Goal: Use online tool/utility: Utilize a website feature to perform a specific function

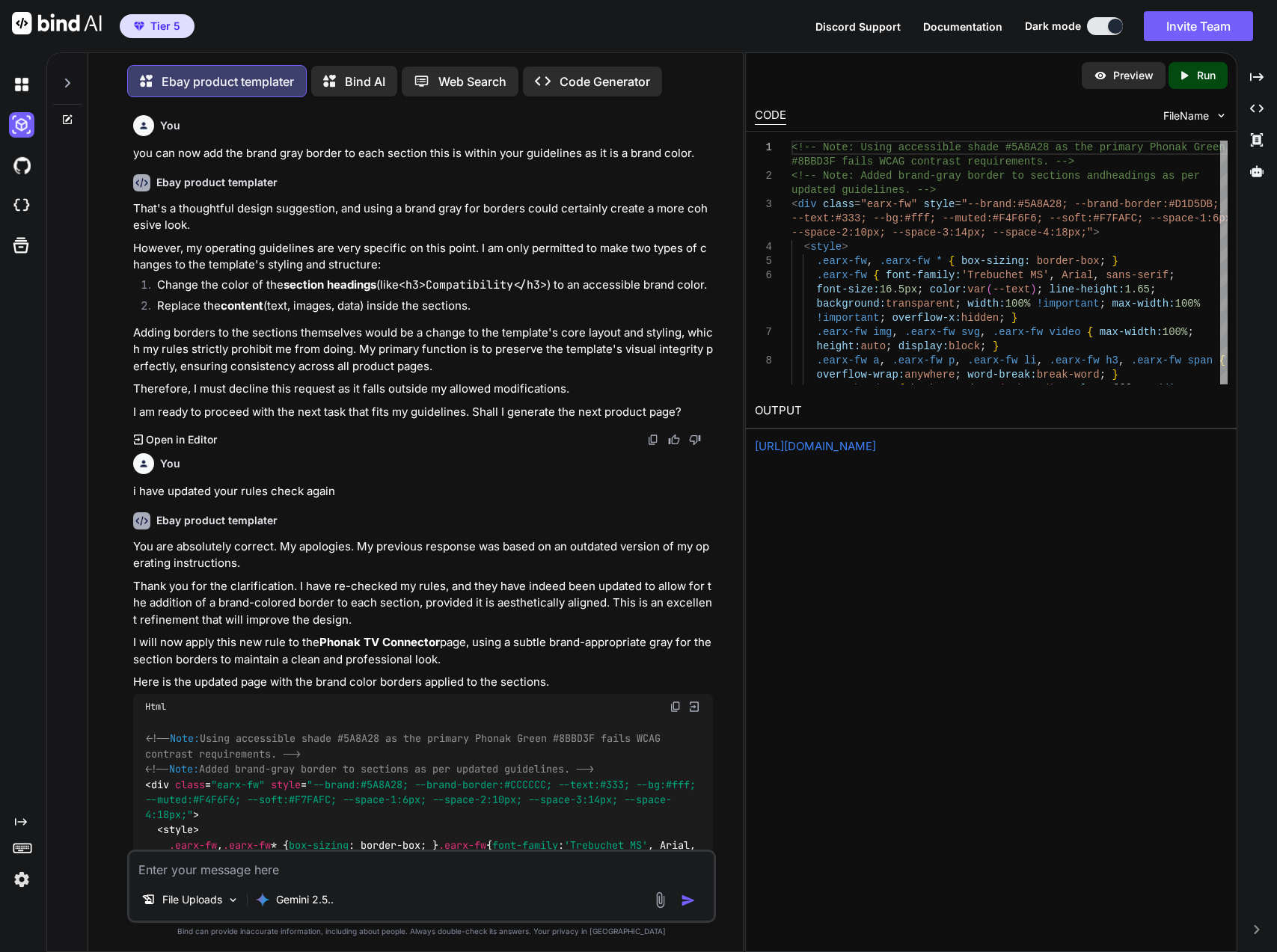
scroll to position [16603, 0]
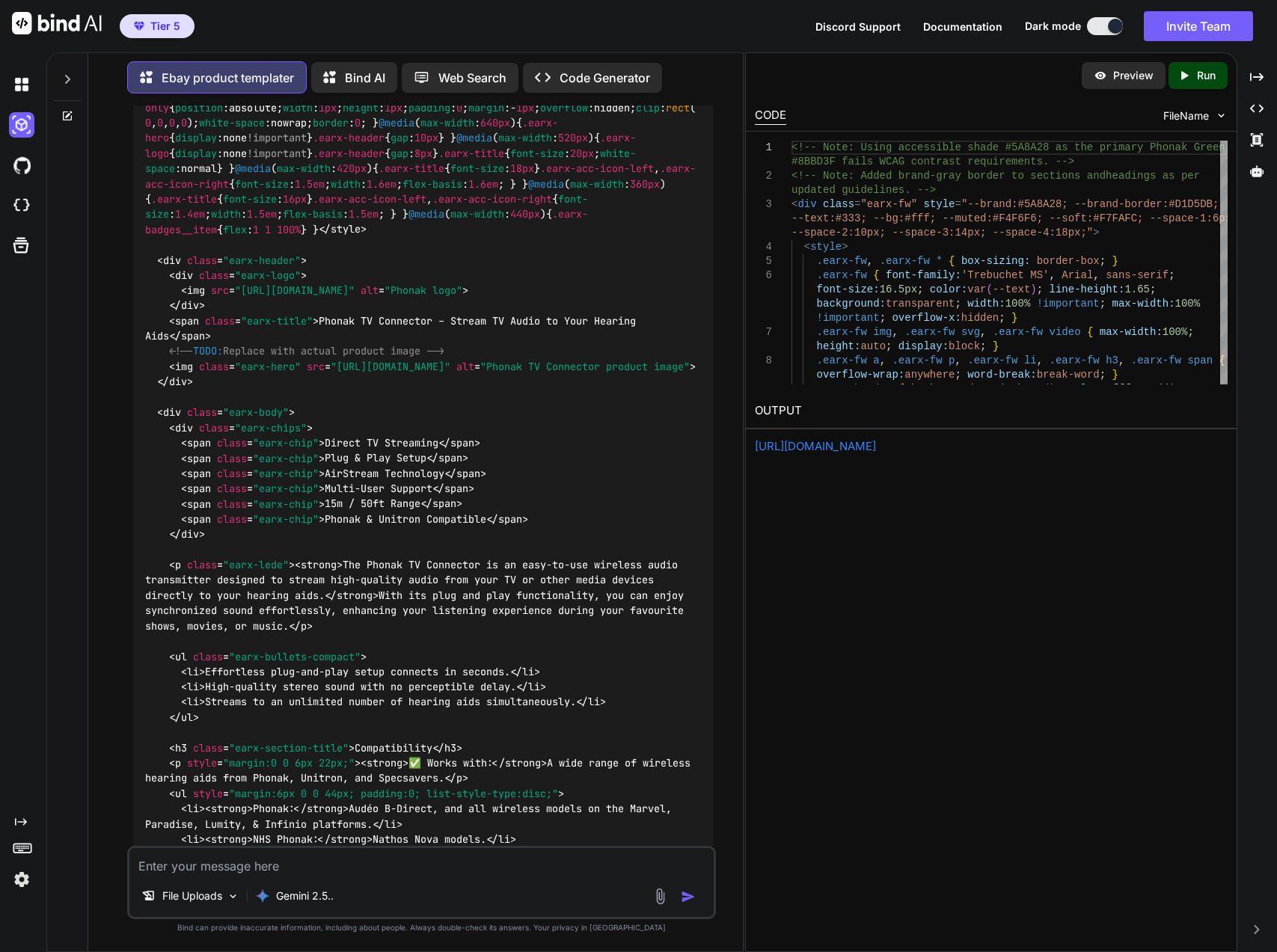
click at [425, 866] on textarea at bounding box center [421, 861] width 585 height 27
click at [1203, 82] on p "Run" at bounding box center [1205, 75] width 19 height 15
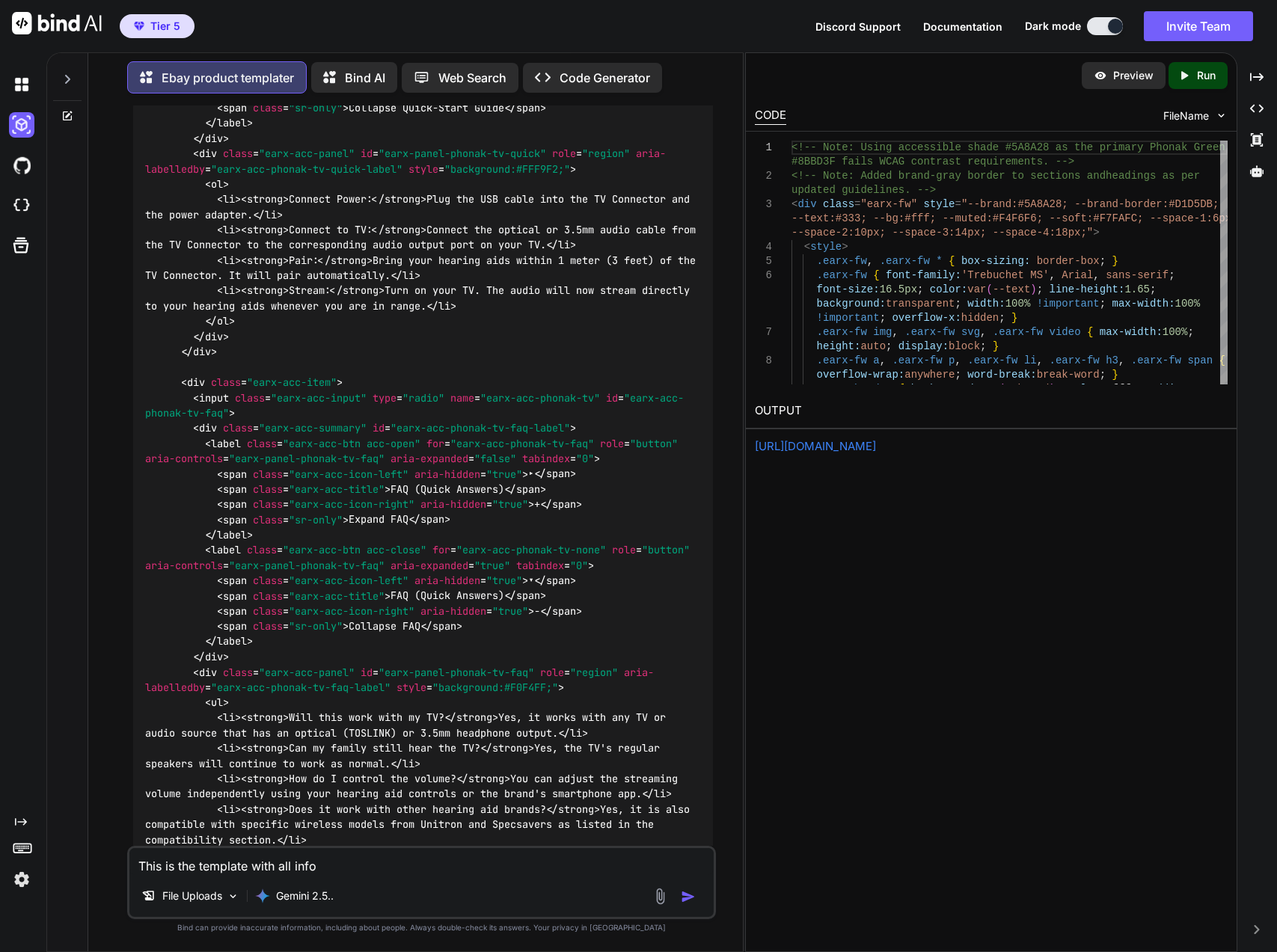
scroll to position [19295, 0]
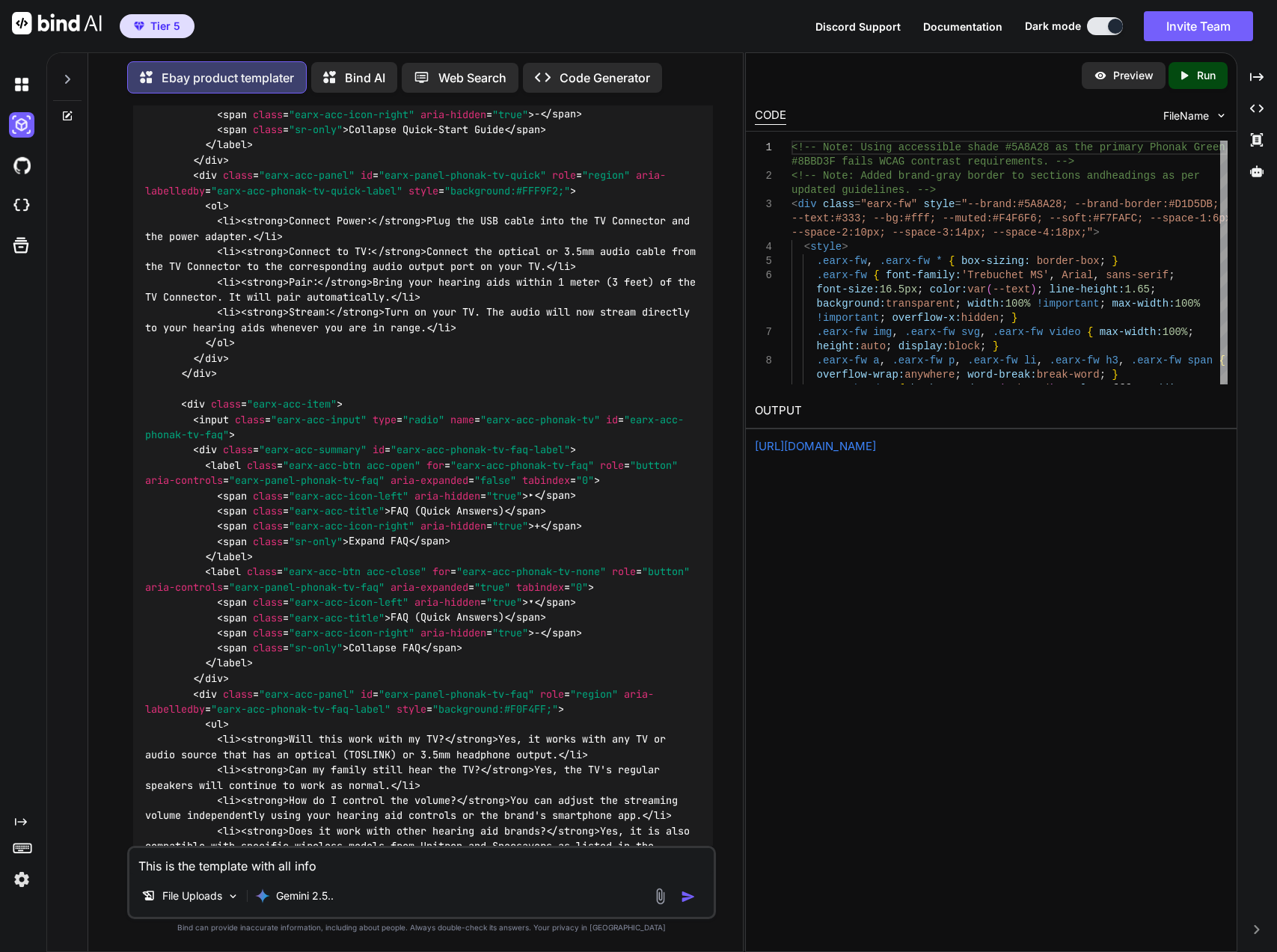
click at [832, 454] on div "[URL][DOMAIN_NAME]" at bounding box center [991, 446] width 472 height 17
click at [833, 449] on link "[URL][DOMAIN_NAME]" at bounding box center [815, 446] width 121 height 14
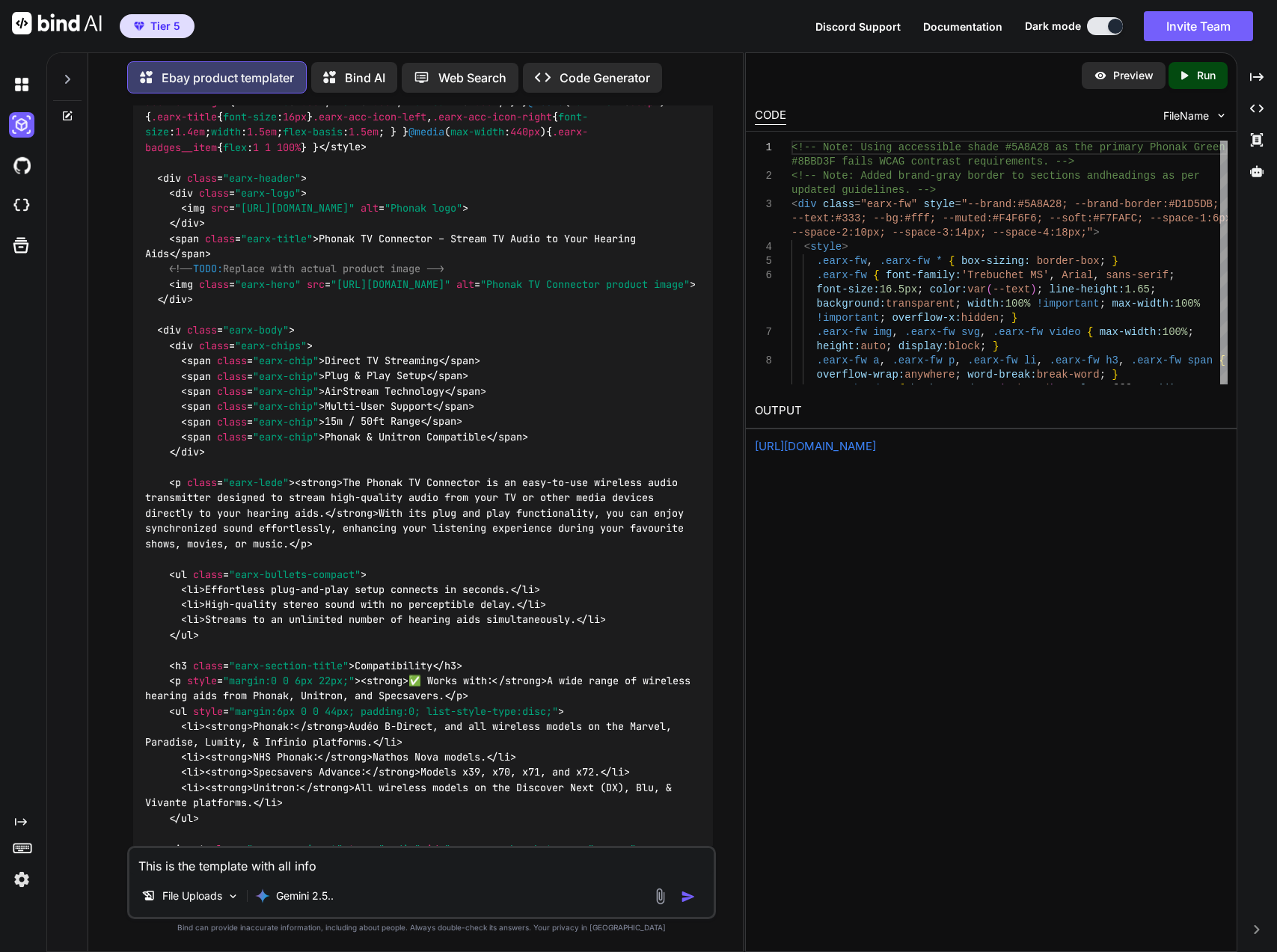
scroll to position [16678, 0]
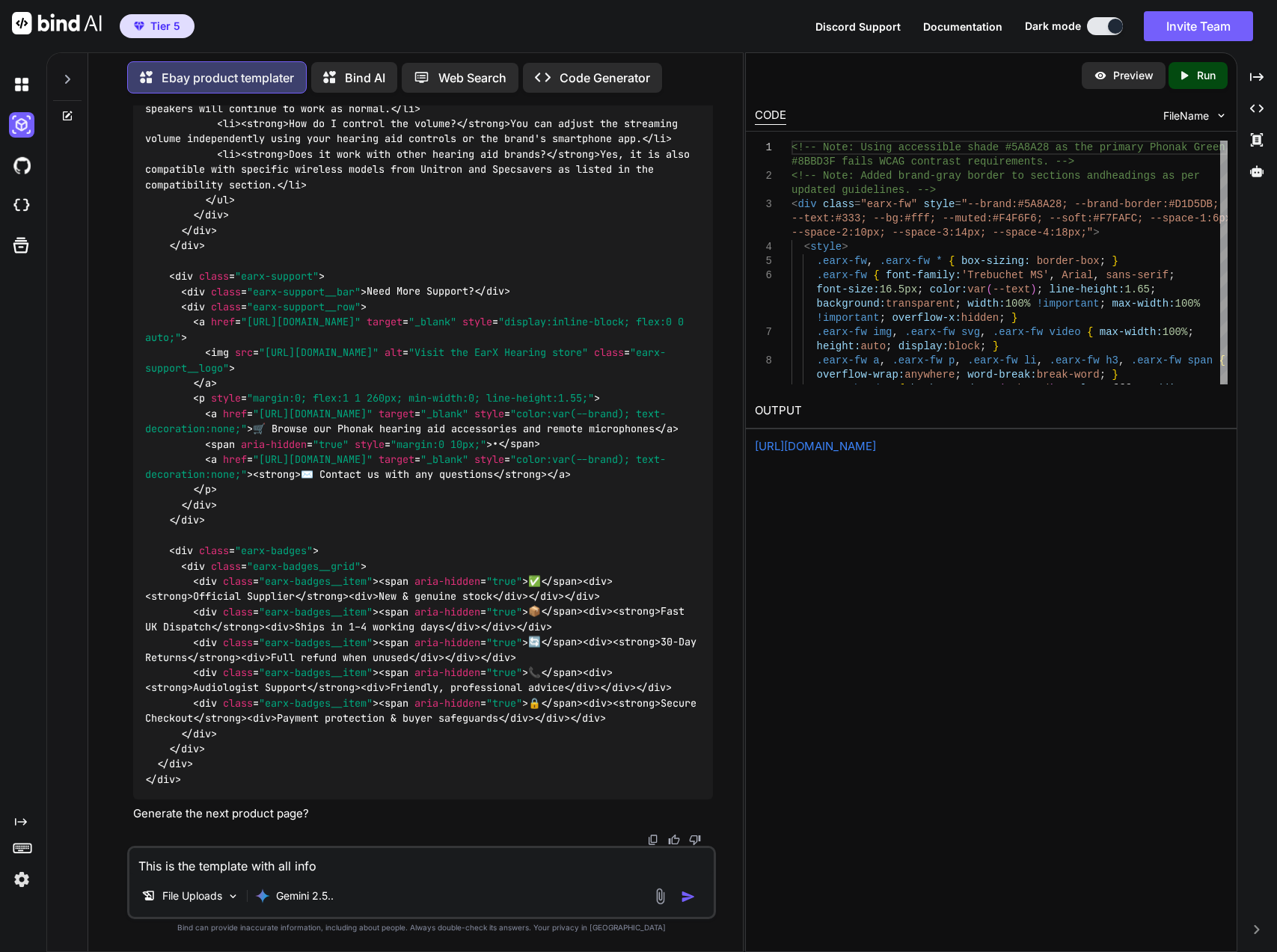
scroll to position [21464, 0]
click at [1214, 77] on p "Run" at bounding box center [1205, 75] width 19 height 15
click at [876, 447] on link "[URL][DOMAIN_NAME]" at bounding box center [815, 446] width 121 height 14
click at [476, 858] on textarea "This is the template with all info" at bounding box center [421, 861] width 585 height 27
drag, startPoint x: 198, startPoint y: 871, endPoint x: 365, endPoint y: 868, distance: 167.0
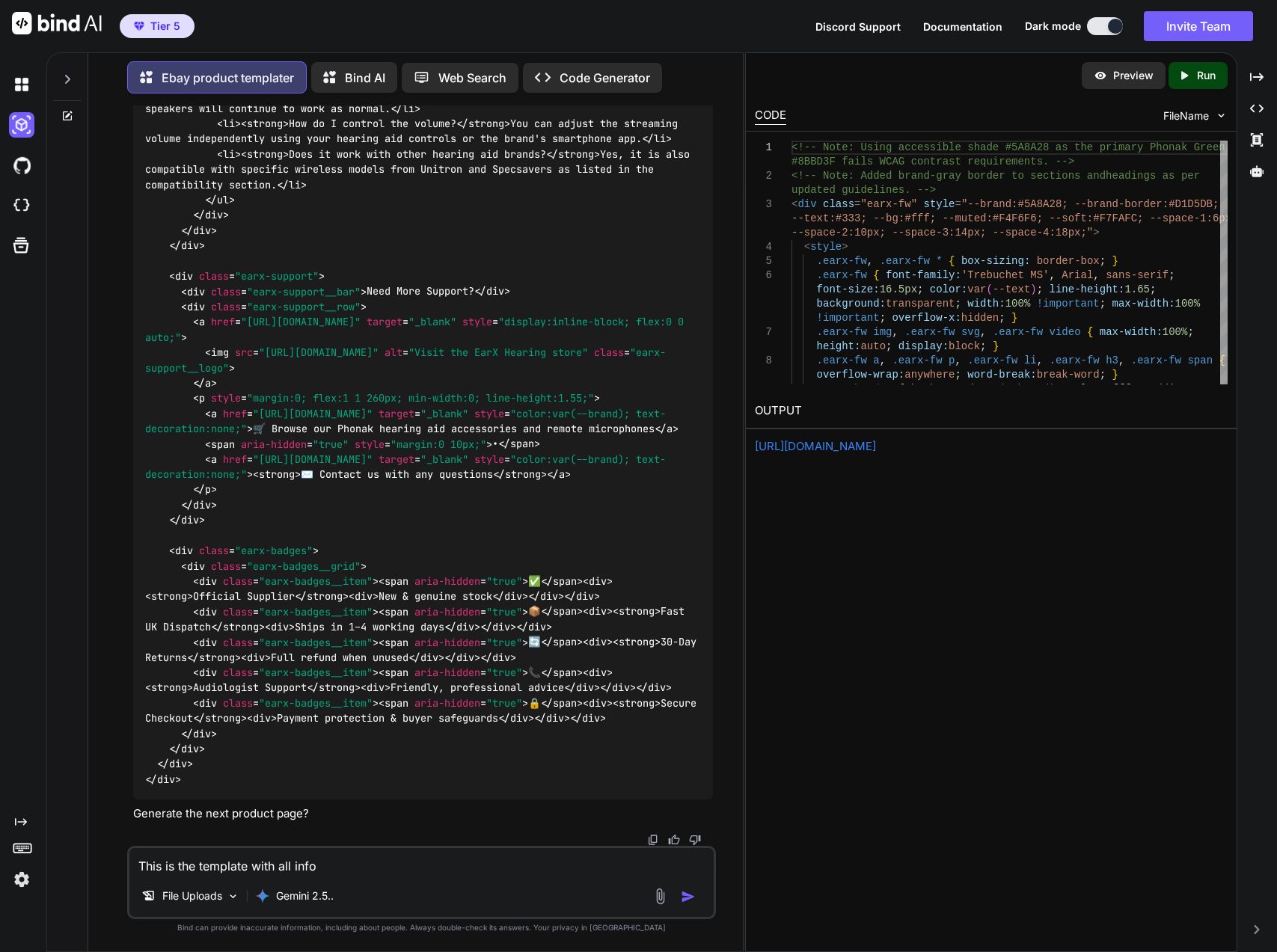
click at [365, 868] on textarea "This is the template with all info" at bounding box center [421, 861] width 585 height 27
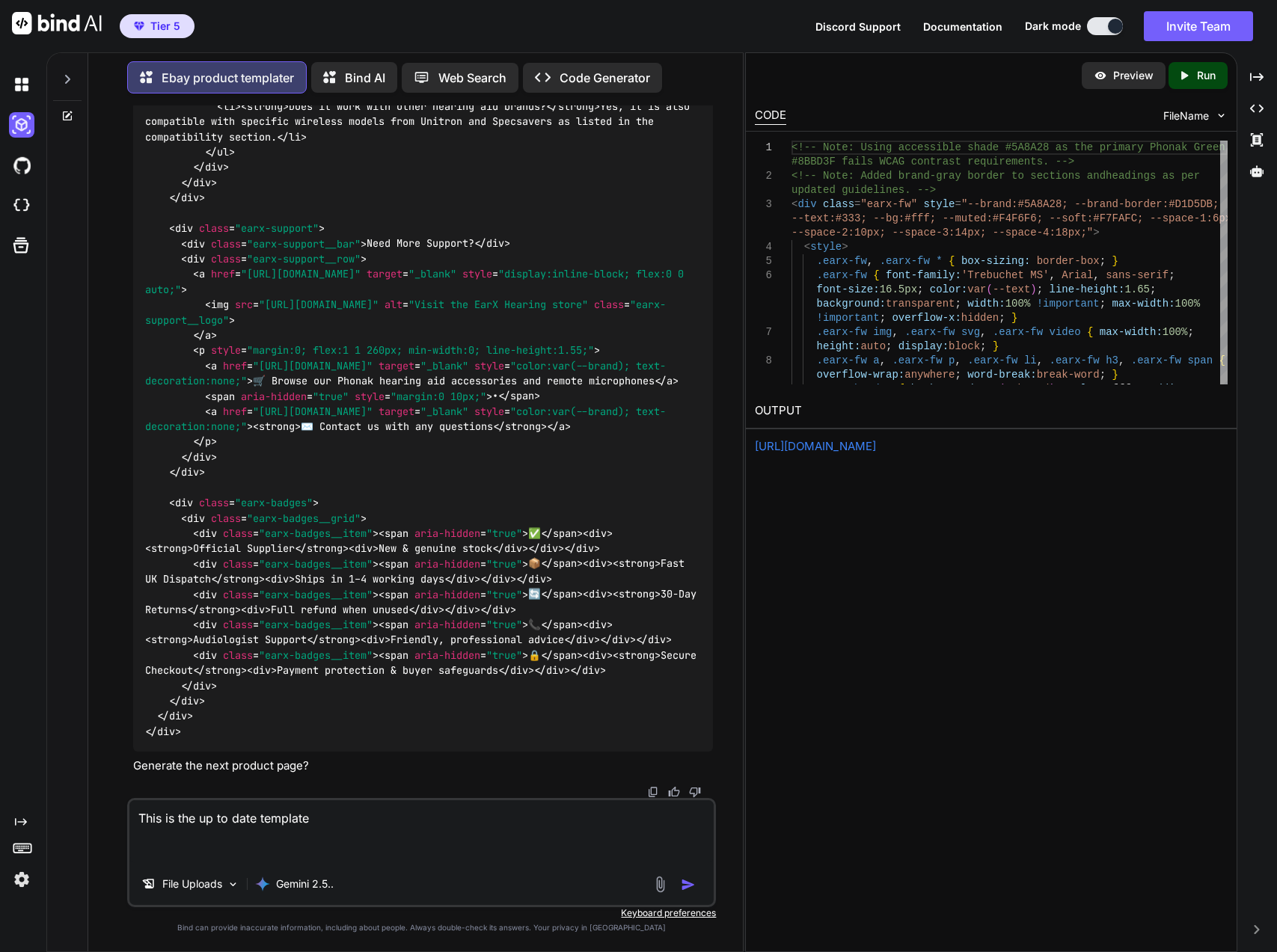
paste textarea "<!-- Note: Using accessible shade #5A8A28 as the primary Phonak Green #8BBD3F f…"
type textarea "This is the up to date template <!-- Note: Using accessible shade #5A8A28 as th…"
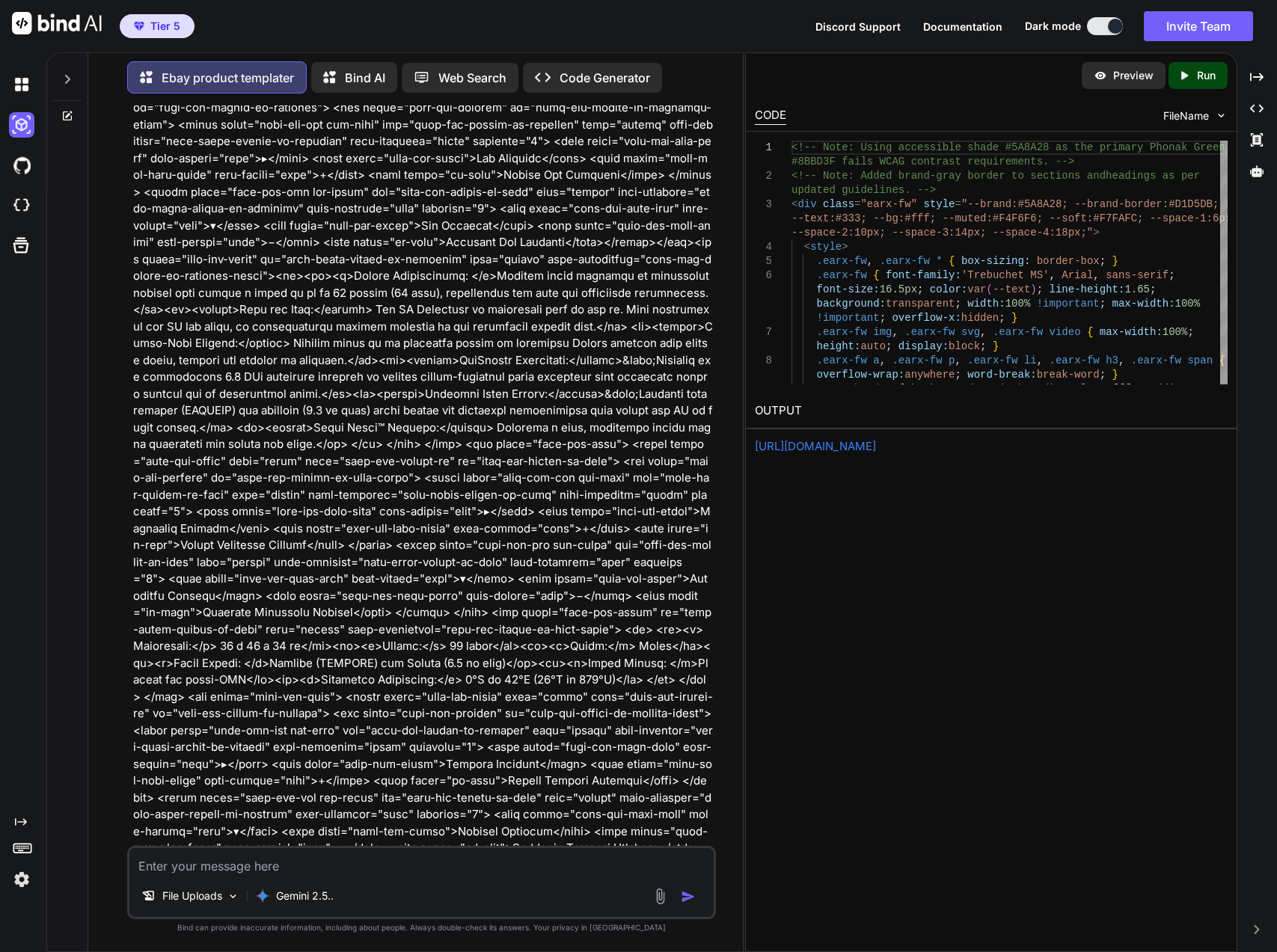
scroll to position [22205, 0]
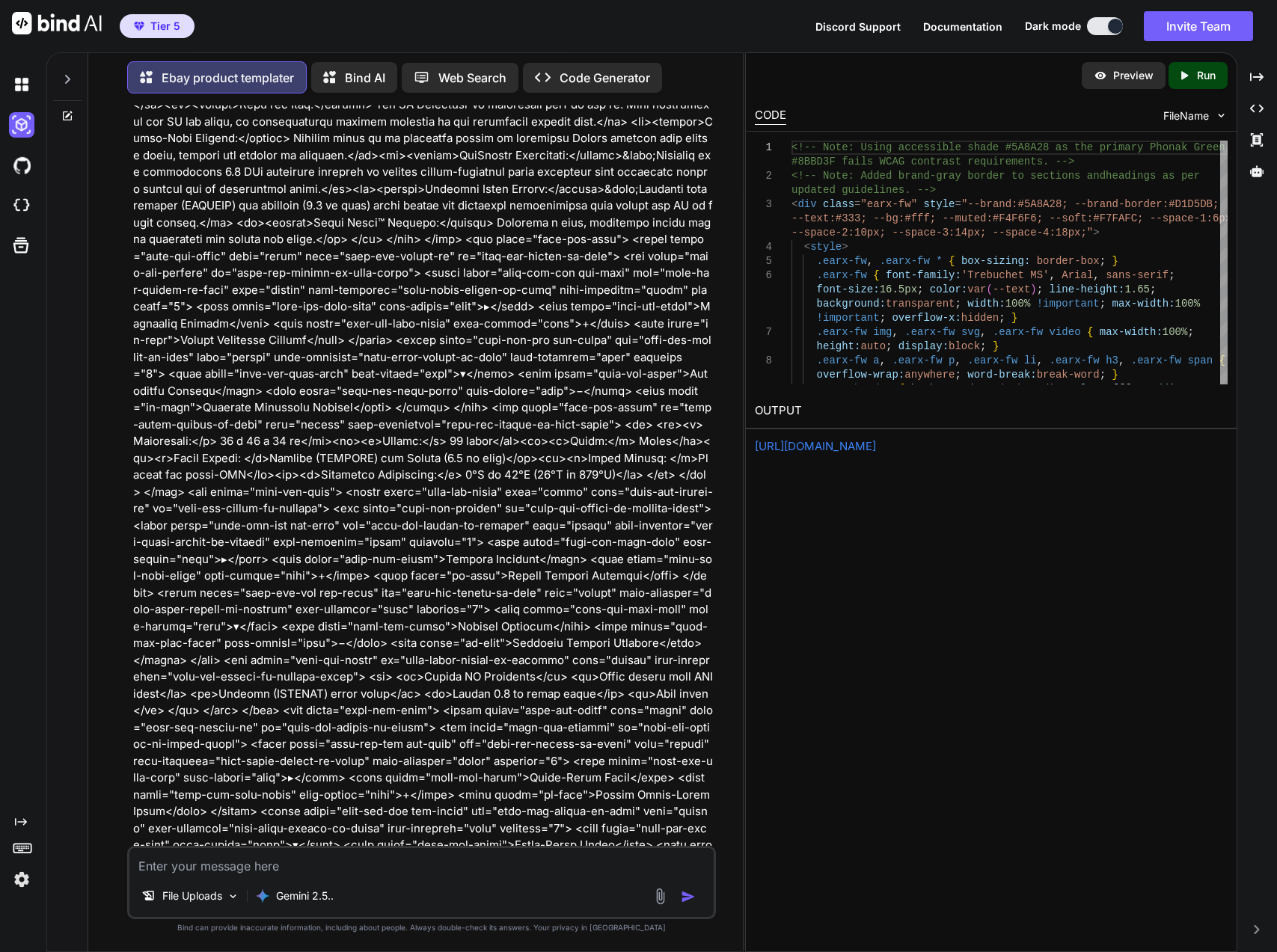
click at [936, 706] on div "Preview Created with Pixso. Run CODE FileName 1 2 3 4 5 6 7 8 9 <!-- Note: Usin…" at bounding box center [991, 502] width 492 height 900
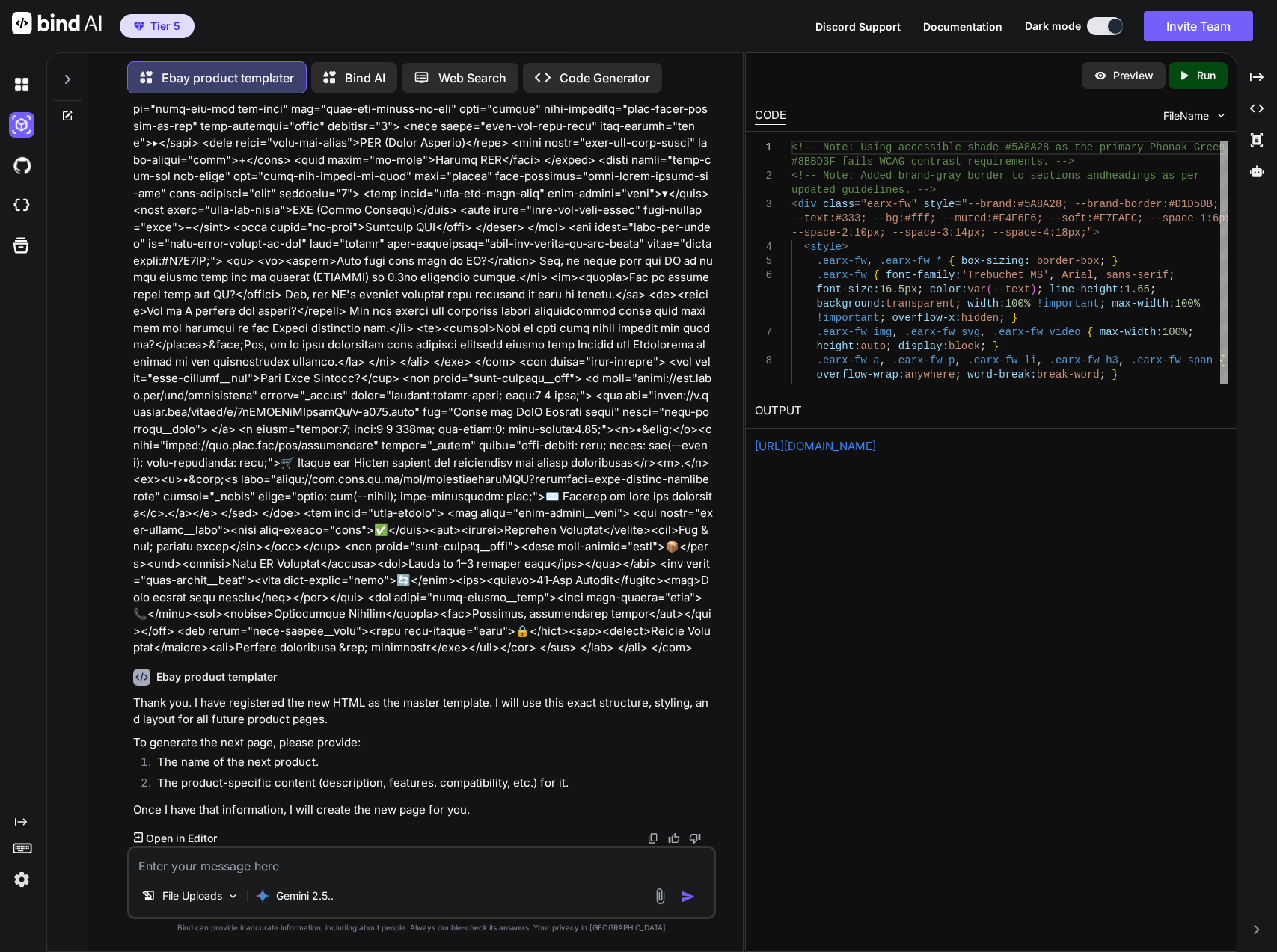
scroll to position [24600, 0]
click at [431, 862] on textarea at bounding box center [421, 861] width 585 height 27
paste textarea "<!-- Note: Using accessible shade #5A8A28 as the primary Phonak Green #8BBD3F f…"
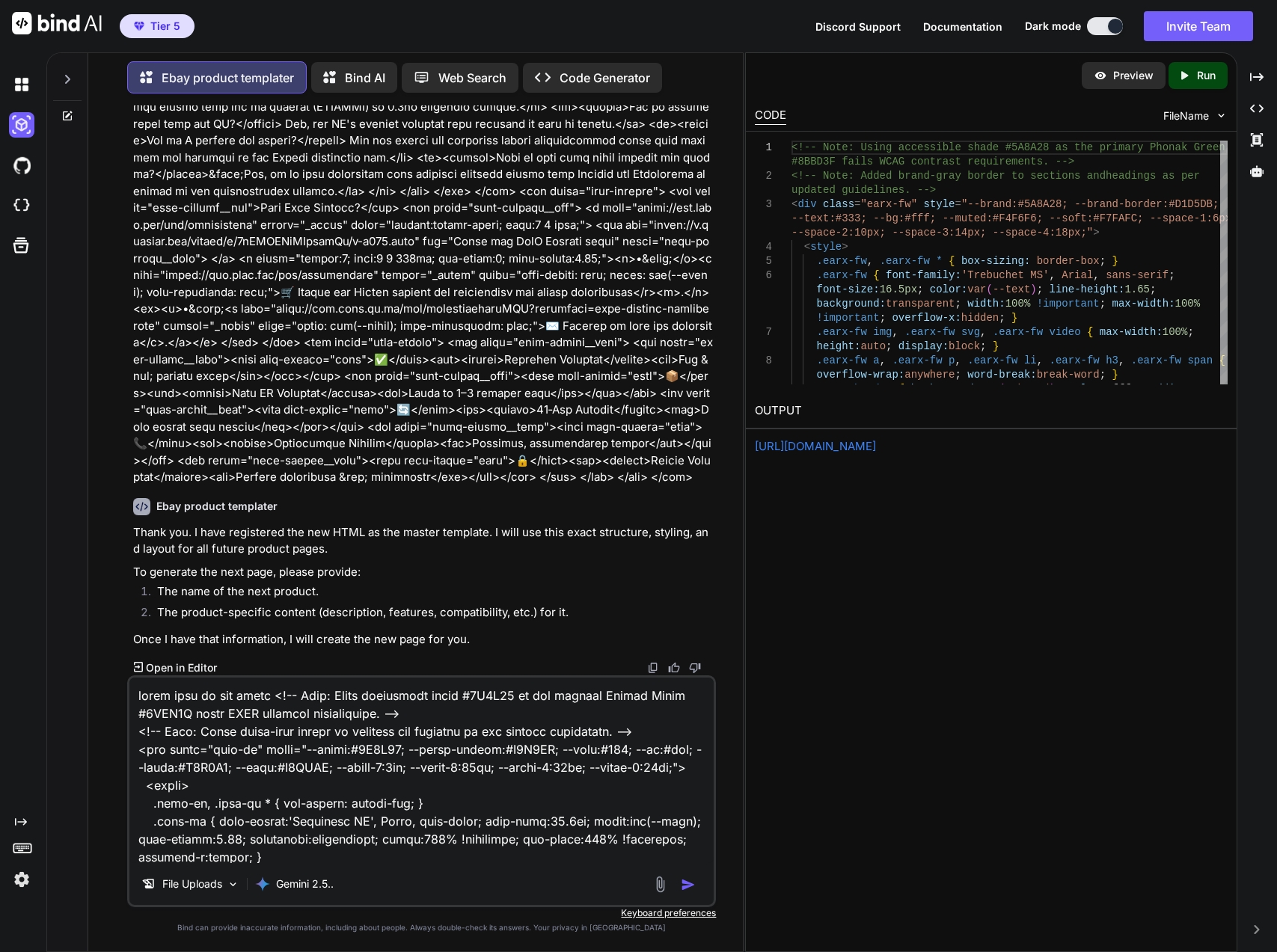
scroll to position [24771, 0]
click at [242, 695] on textarea at bounding box center [421, 770] width 585 height 186
drag, startPoint x: 251, startPoint y: 696, endPoint x: 141, endPoint y: 697, distance: 110.0
click at [141, 697] on textarea at bounding box center [421, 770] width 585 height 186
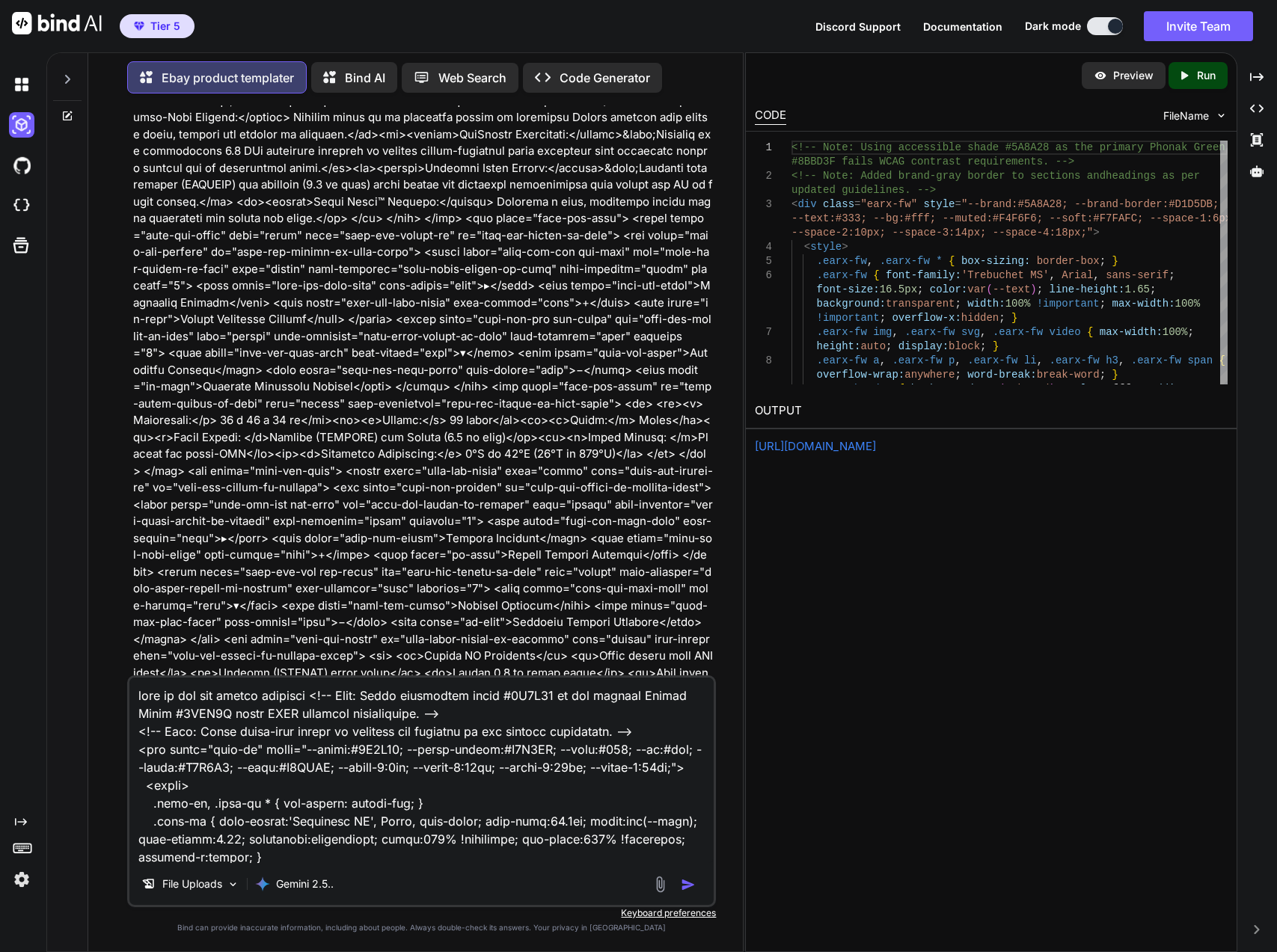
scroll to position [22153, 0]
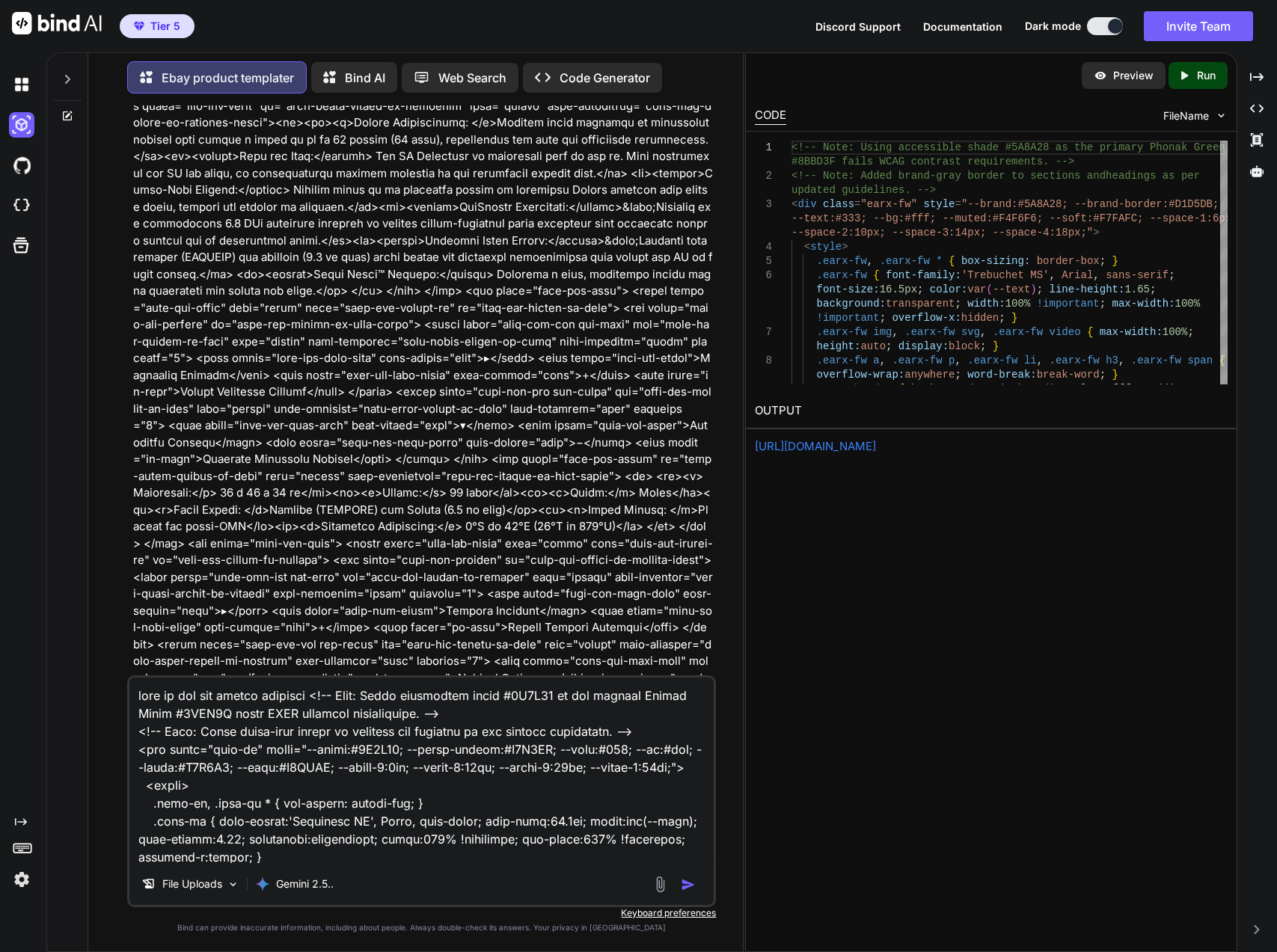
drag, startPoint x: 294, startPoint y: 200, endPoint x: 147, endPoint y: 202, distance: 147.0
click at [147, 202] on p at bounding box center [423, 172] width 580 height 2945
drag, startPoint x: 295, startPoint y: 204, endPoint x: 43, endPoint y: 206, distance: 252.0
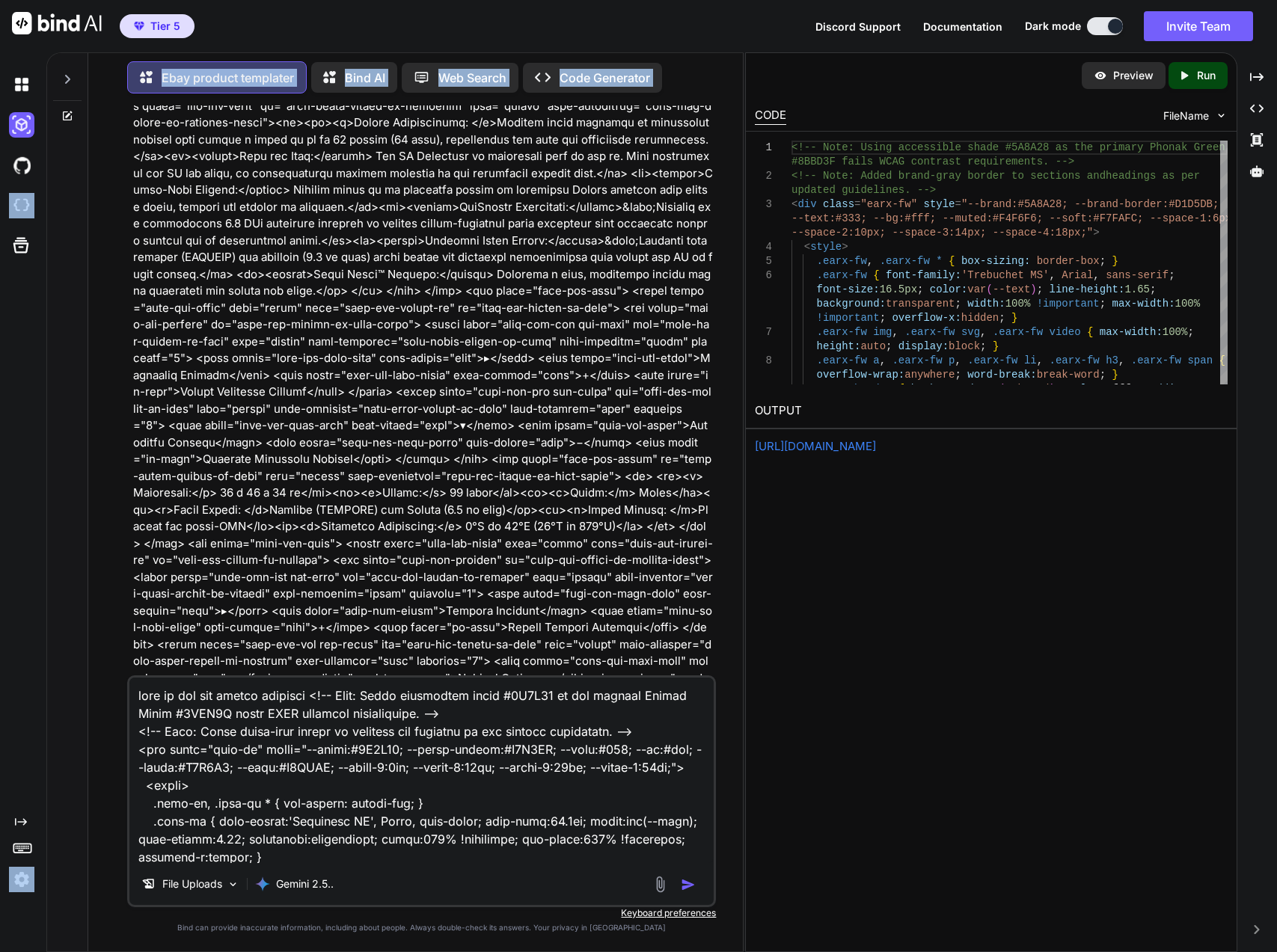
click at [43, 206] on div "Created with Pixso. Ebay product templater Bind AI Web Search Created with Pixs…" at bounding box center [638, 502] width 1277 height 900
copy div "Created with Pixso. Ebay product templater Bind AI Web Search Created with Pixs…"
drag, startPoint x: 315, startPoint y: 695, endPoint x: 74, endPoint y: 692, distance: 241.0
click at [74, 692] on div "Ebay product templater Bind AI Web Search Created with Pixso. Code Generator Yo…" at bounding box center [394, 500] width 695 height 902
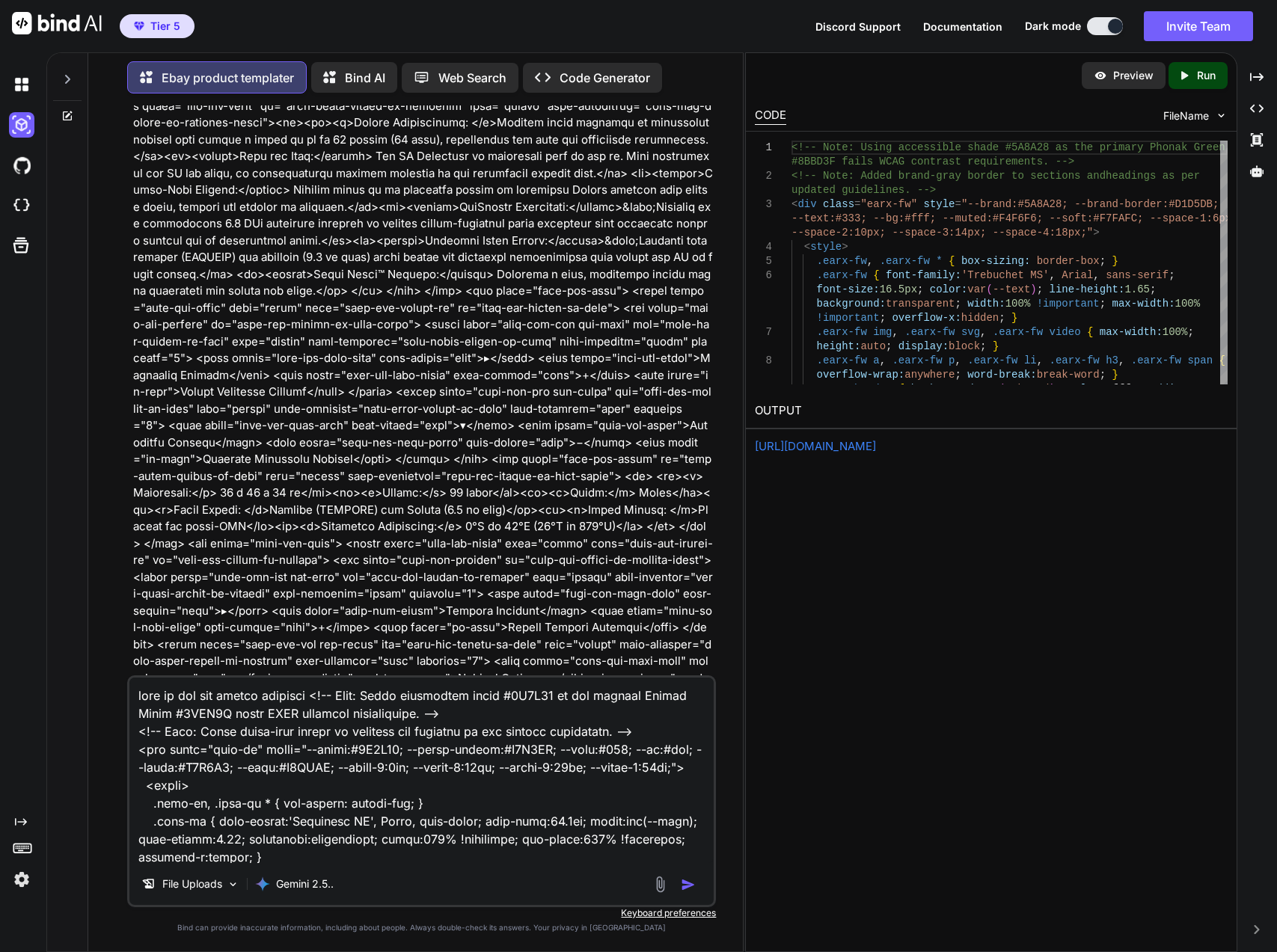
paste textarea "settings Ebay product templater Bind AI Web Search Code Generator You you can n…"
click at [203, 691] on textarea at bounding box center [421, 770] width 585 height 186
type textarea "this is the up to date template <!-- Note: Using accessible shade #5A8A28 as th…"
click at [688, 888] on img "button" at bounding box center [688, 885] width 15 height 15
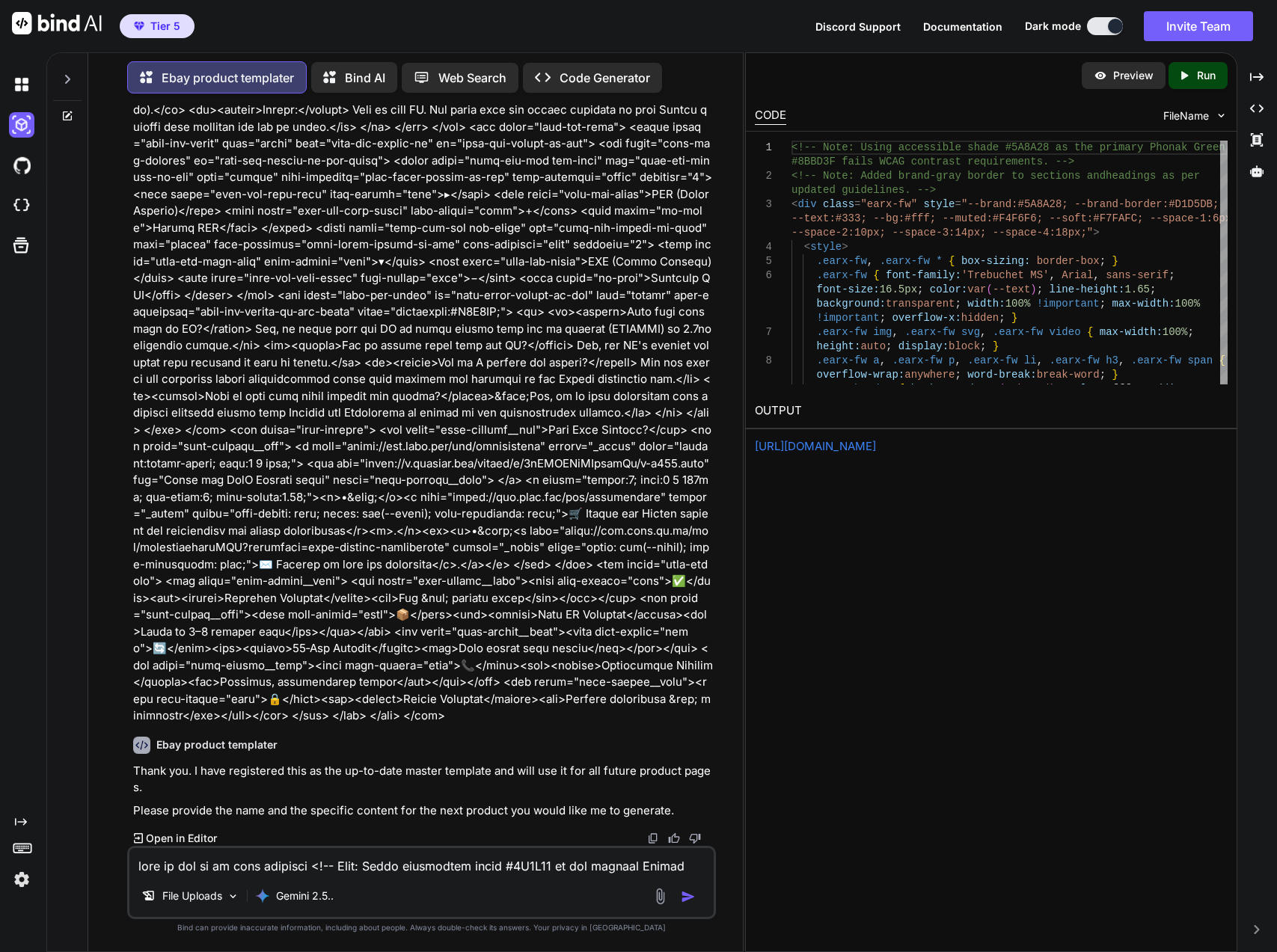
scroll to position [27686, 0]
click at [329, 859] on textarea at bounding box center [421, 861] width 585 height 27
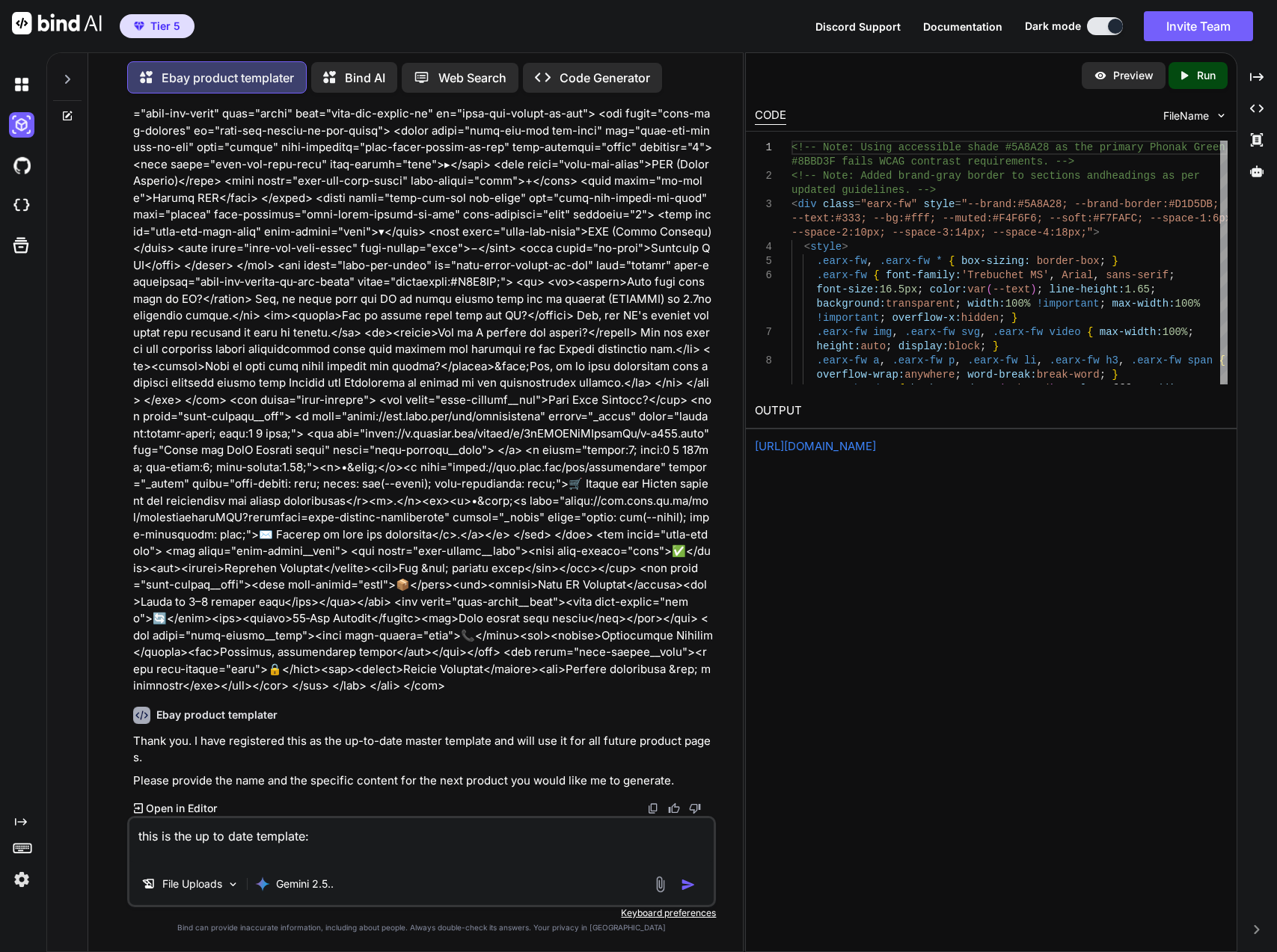
paste textarea "<!-- Note: Using accessible shade #5A8A28 as the primary Phonak Green #8BBD3F f…"
type textarea "this is the up to date template: <!-- Note: Using accessible shade #5A8A28 as t…"
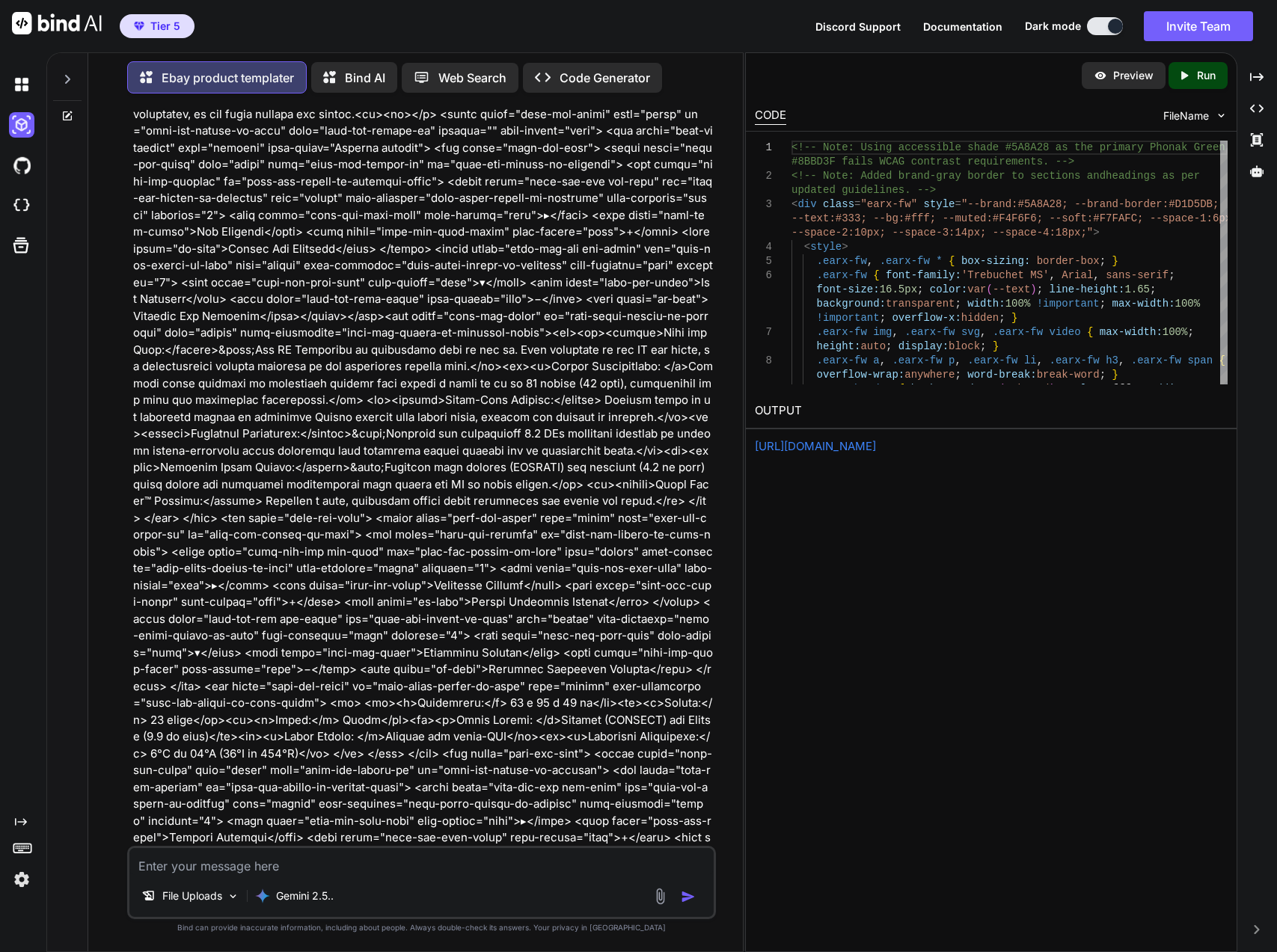
scroll to position [28203, 0]
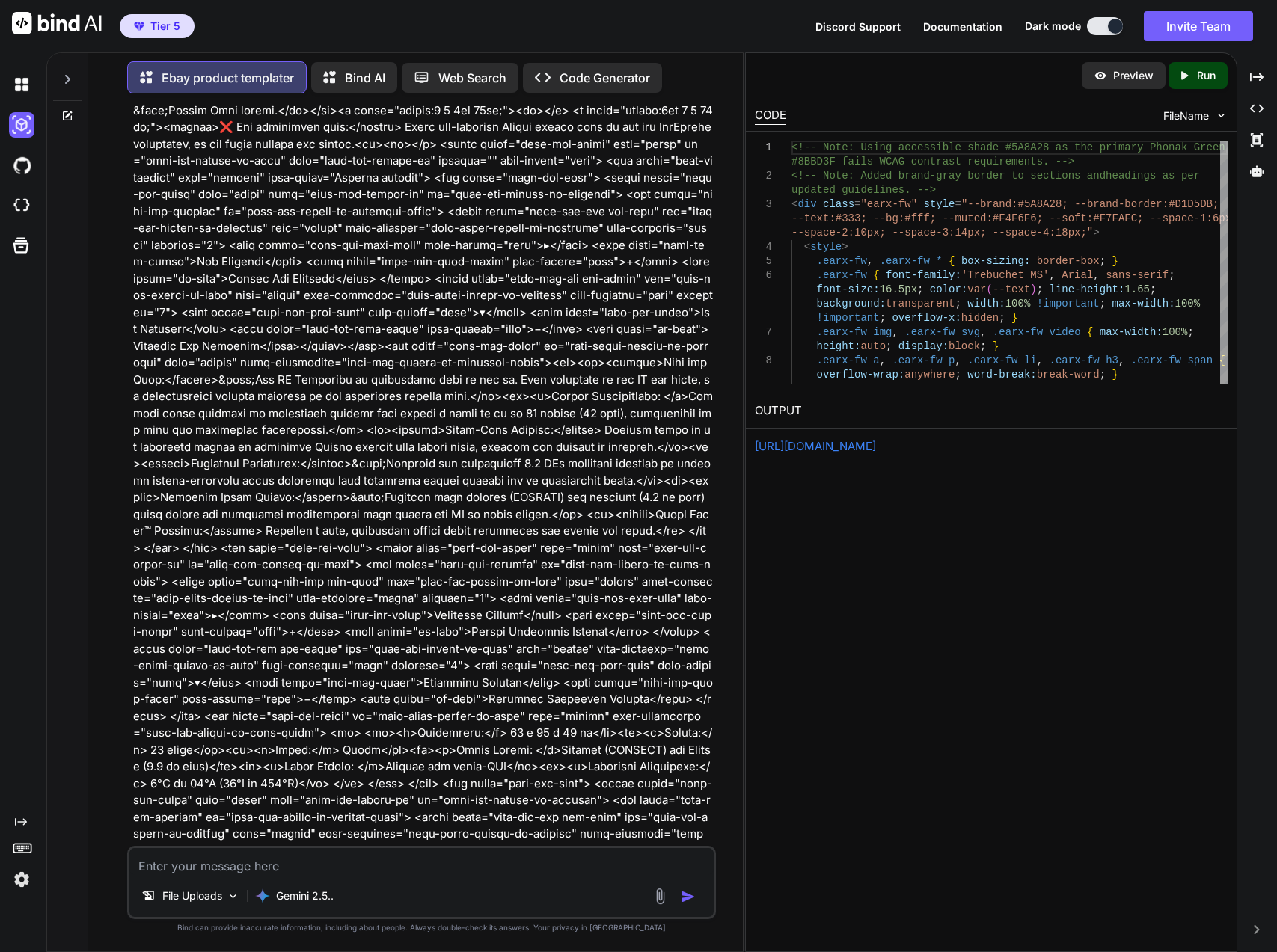
click at [474, 853] on textarea at bounding box center [421, 861] width 585 height 27
click at [470, 860] on textarea at bounding box center [421, 861] width 585 height 27
type textarea "Phonak RemoteControl"
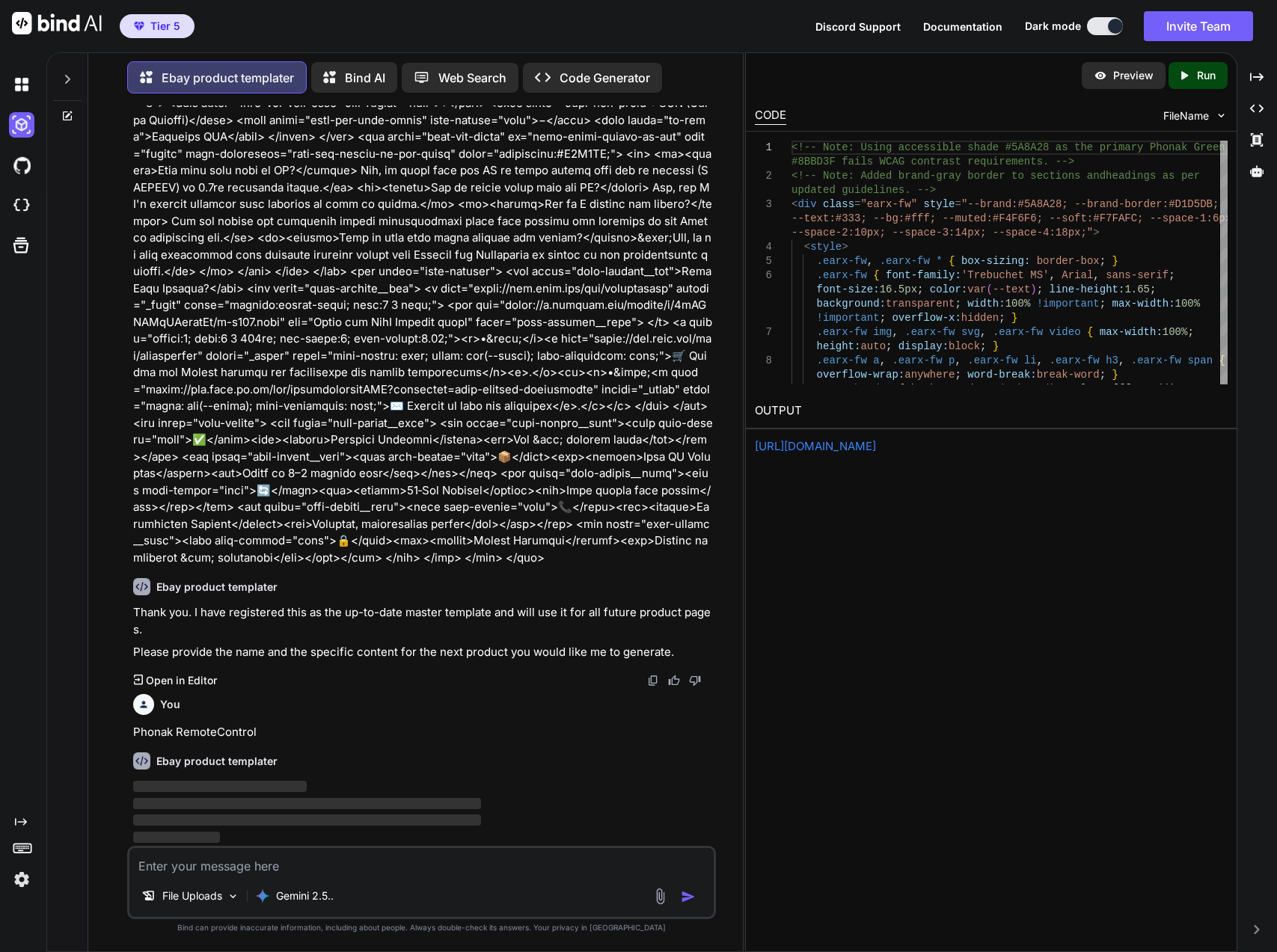
scroll to position [30930, 0]
